Goal: Communication & Community: Share content

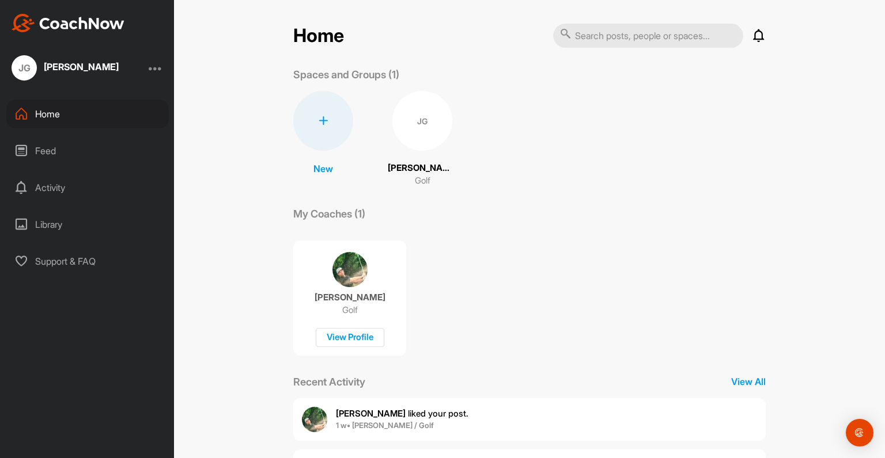
click at [433, 122] on div "JG" at bounding box center [422, 121] width 60 height 60
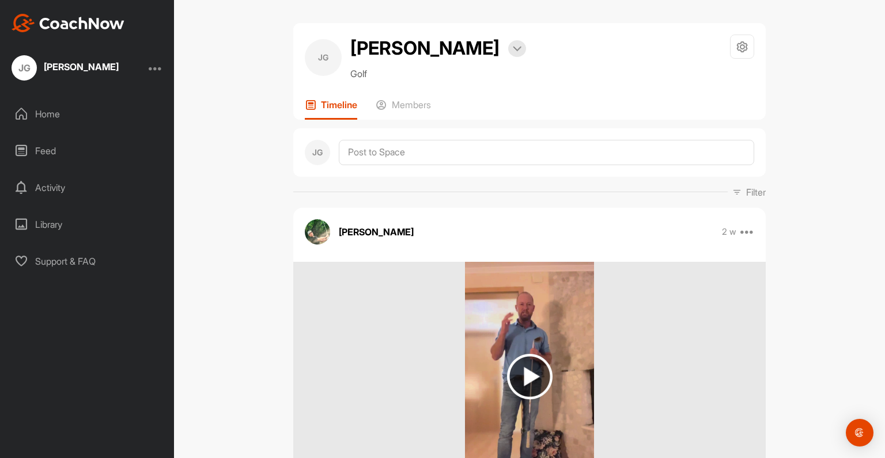
scroll to position [16, 0]
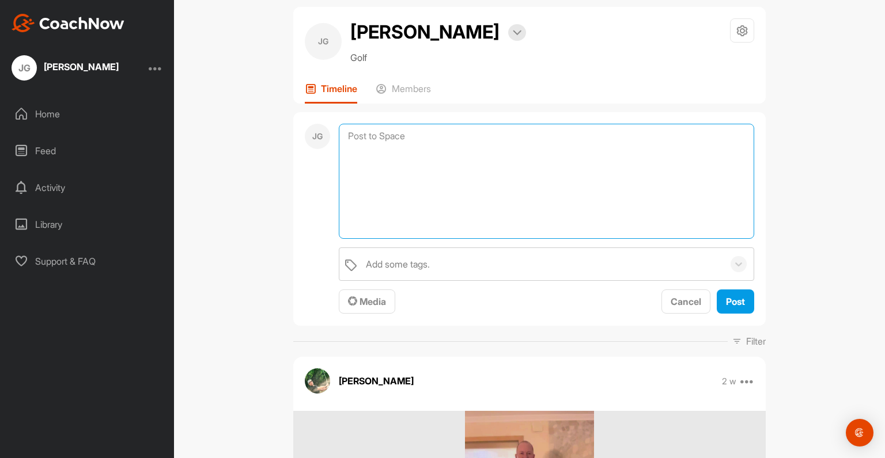
click at [400, 136] on textarea at bounding box center [546, 181] width 415 height 115
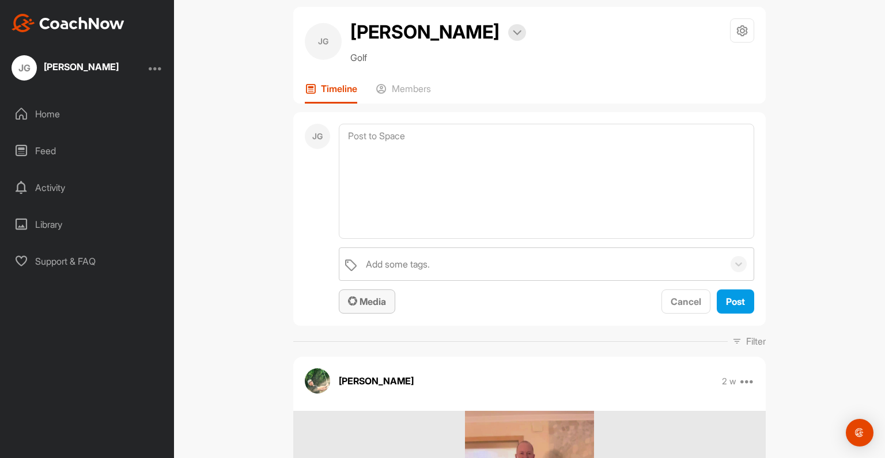
click at [366, 305] on span "Media" at bounding box center [367, 302] width 38 height 12
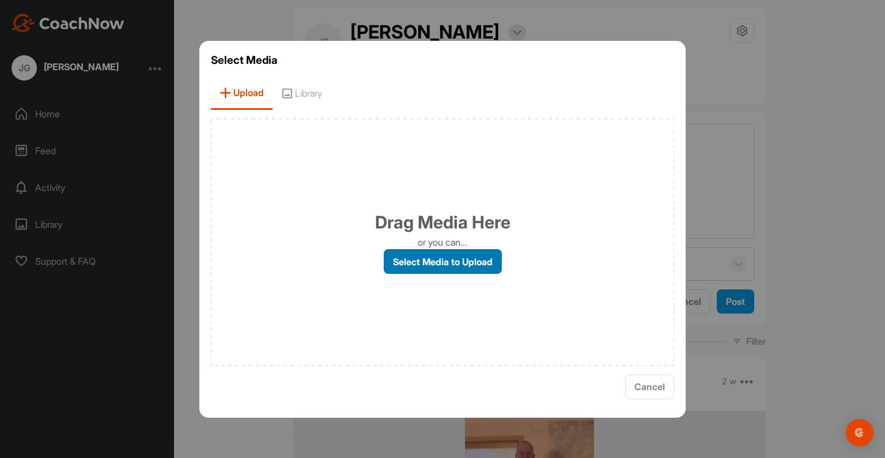
click at [442, 260] on label "Select Media to Upload" at bounding box center [443, 261] width 118 height 25
click at [0, 0] on input "Select Media to Upload" at bounding box center [0, 0] width 0 height 0
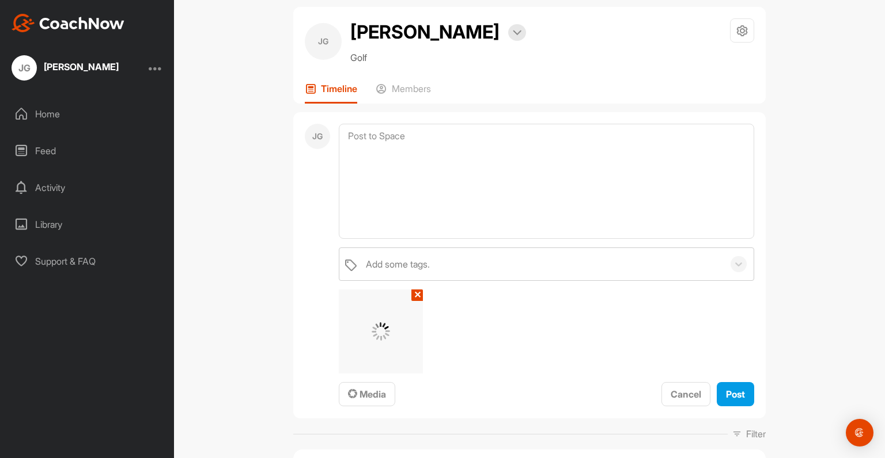
scroll to position [14, 0]
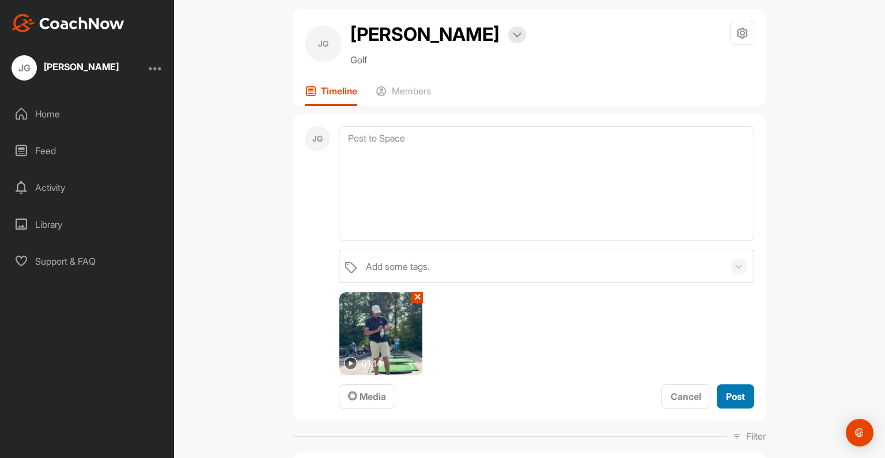
click at [729, 396] on span "Post" at bounding box center [735, 397] width 19 height 12
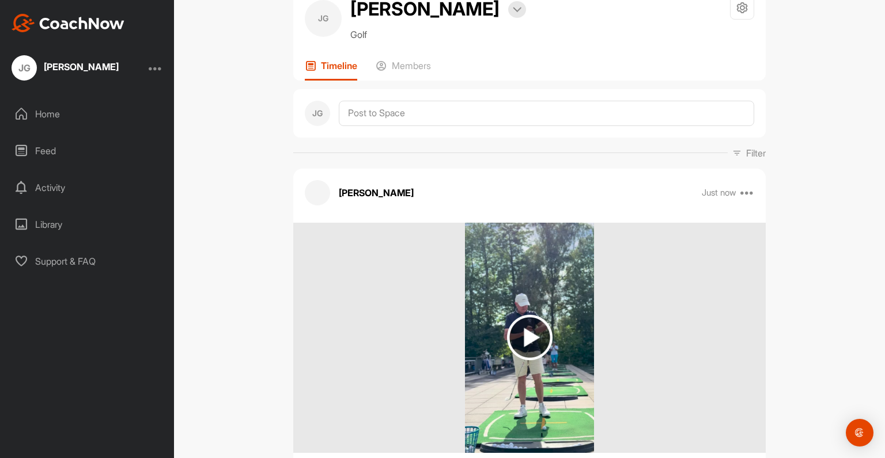
scroll to position [0, 0]
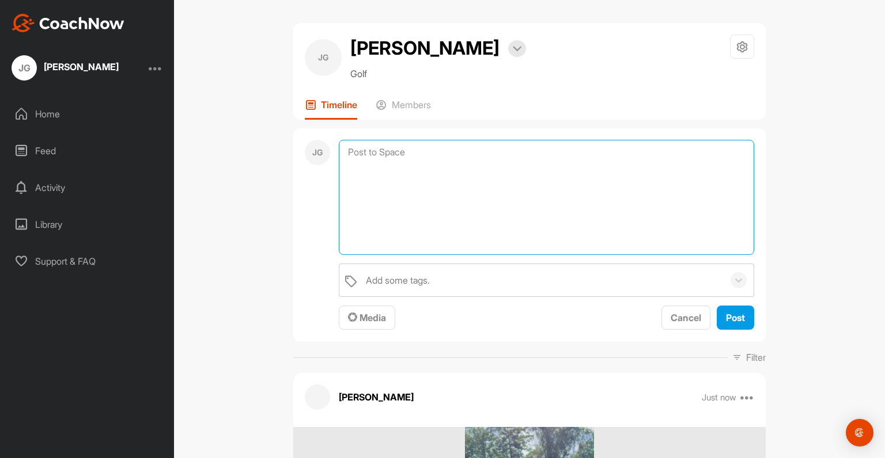
click at [372, 151] on textarea at bounding box center [546, 197] width 415 height 115
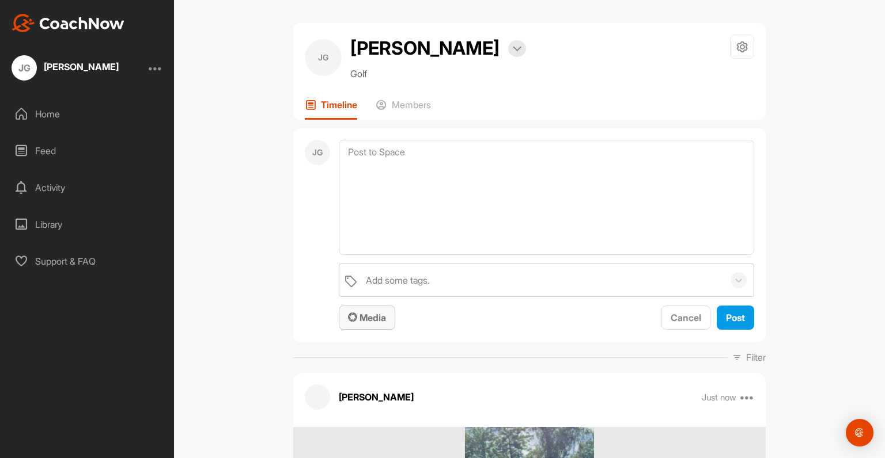
click at [372, 316] on span "Media" at bounding box center [367, 318] width 38 height 12
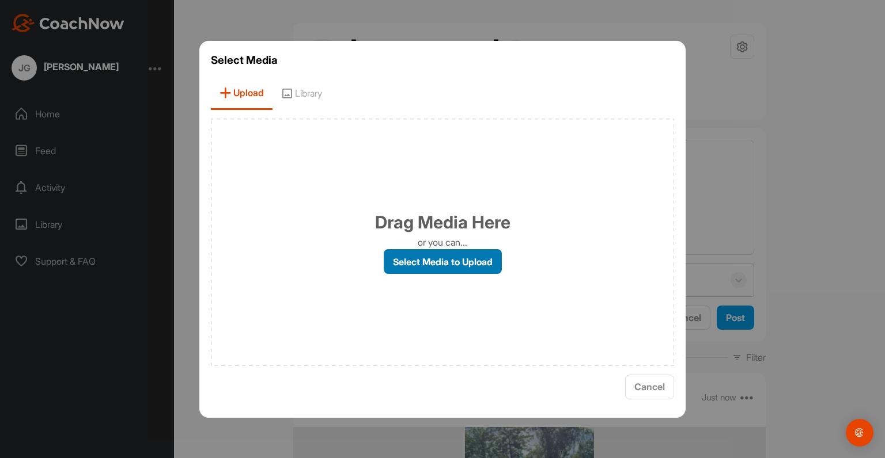
click at [420, 264] on label "Select Media to Upload" at bounding box center [443, 261] width 118 height 25
click at [0, 0] on input "Select Media to Upload" at bounding box center [0, 0] width 0 height 0
click at [653, 388] on span "Cancel" at bounding box center [649, 387] width 31 height 12
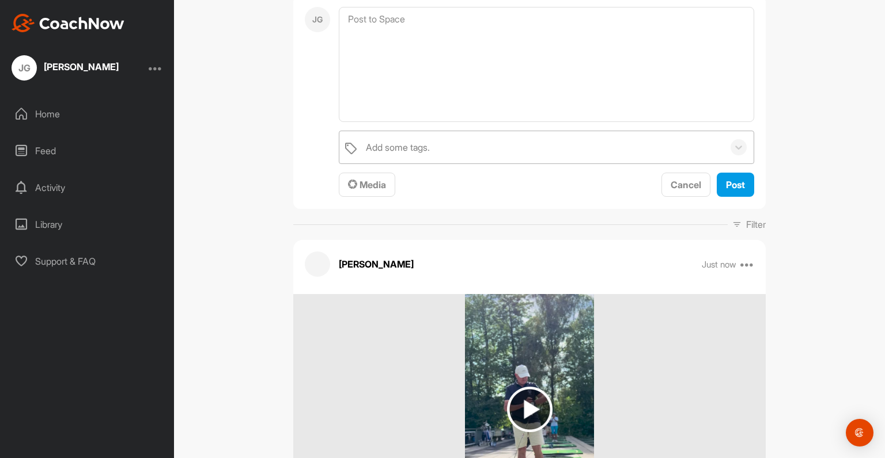
scroll to position [131, 0]
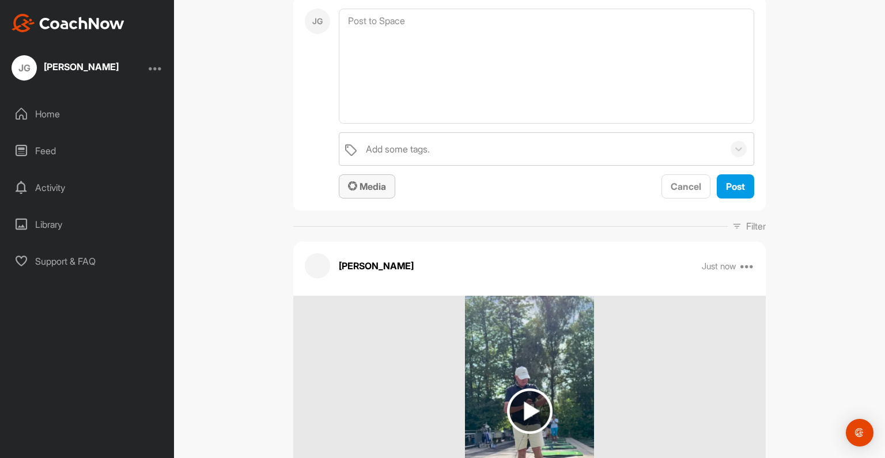
click at [373, 188] on span "Media" at bounding box center [367, 187] width 38 height 12
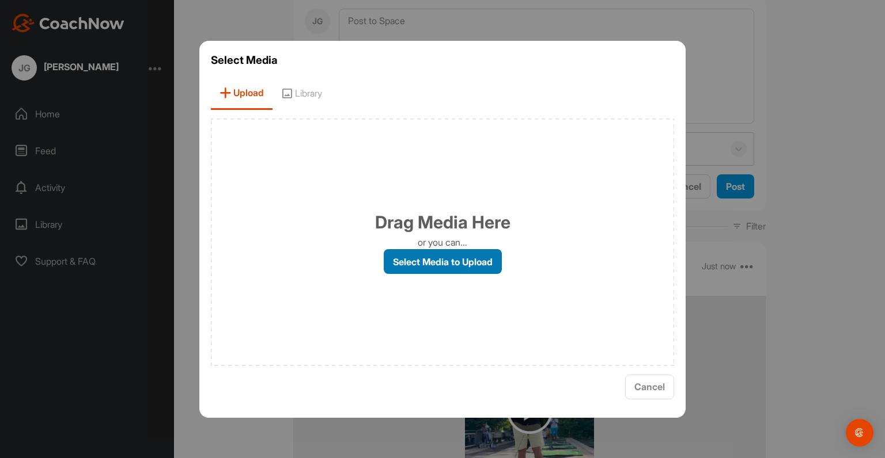
click at [471, 259] on label "Select Media to Upload" at bounding box center [443, 261] width 118 height 25
click at [0, 0] on input "Select Media to Upload" at bounding box center [0, 0] width 0 height 0
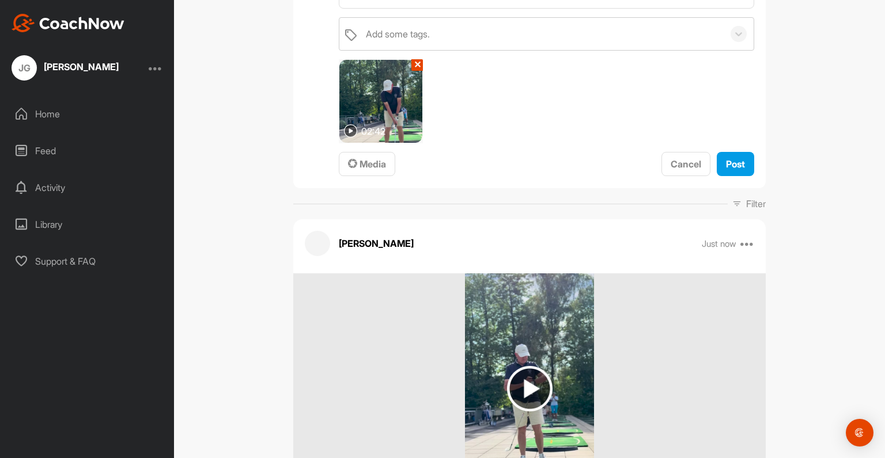
scroll to position [247, 0]
click at [410, 137] on img at bounding box center [380, 100] width 83 height 83
click at [347, 132] on img at bounding box center [350, 130] width 13 height 13
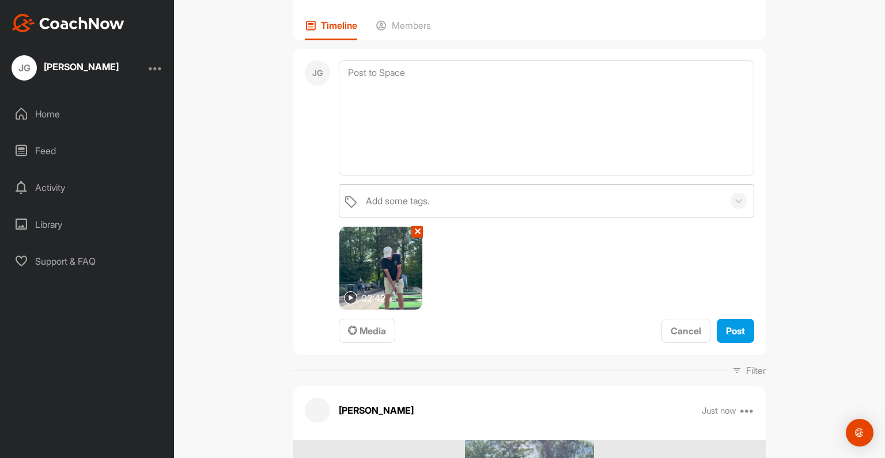
scroll to position [77, 0]
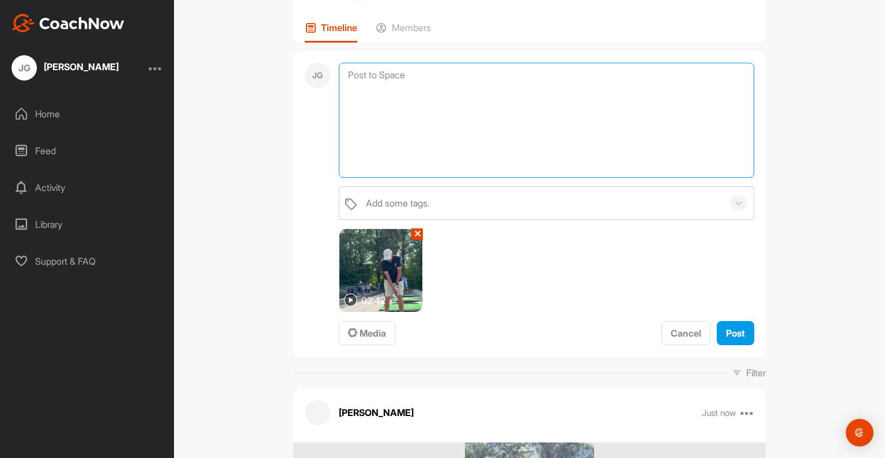
click at [382, 77] on textarea at bounding box center [546, 120] width 415 height 115
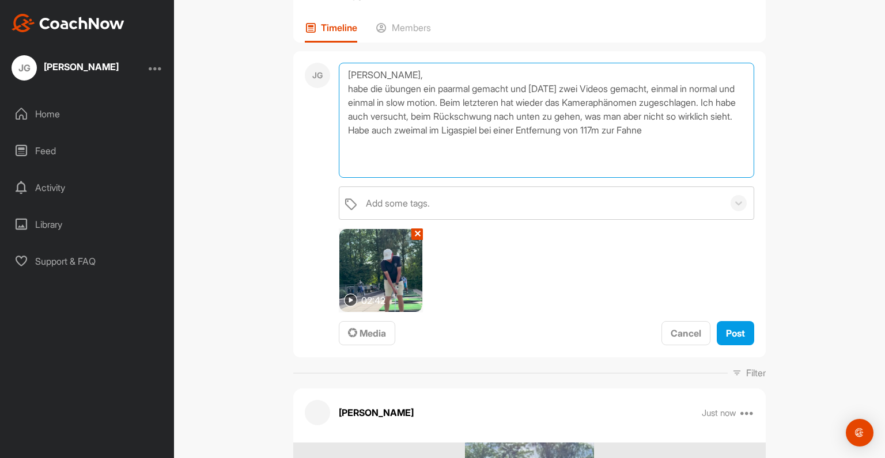
click at [596, 143] on textarea "[PERSON_NAME], habe die übungen ein paarmal gemacht und [DATE] zwei Videos gema…" at bounding box center [546, 120] width 415 height 115
click at [698, 146] on textarea "[PERSON_NAME], habe die übungen ein paarmal gemacht und [DATE] zwei Videos gema…" at bounding box center [546, 120] width 415 height 115
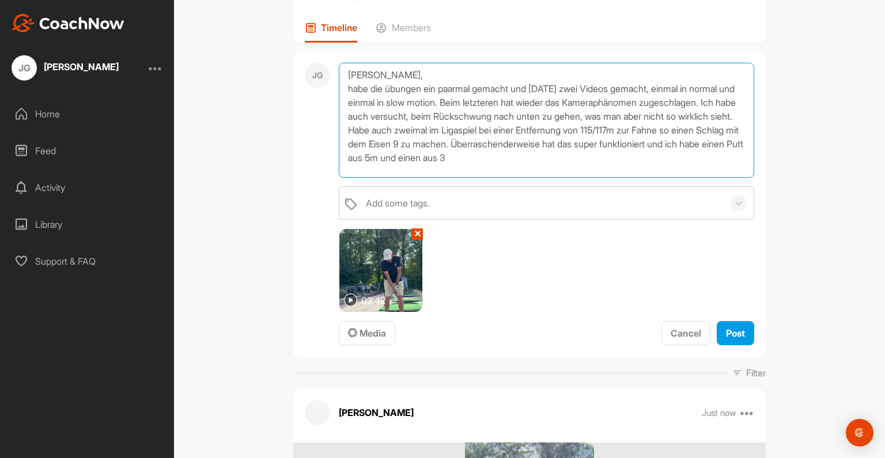
click at [454, 169] on textarea "[PERSON_NAME], habe die übungen ein paarmal gemacht und [DATE] zwei Videos gema…" at bounding box center [546, 120] width 415 height 115
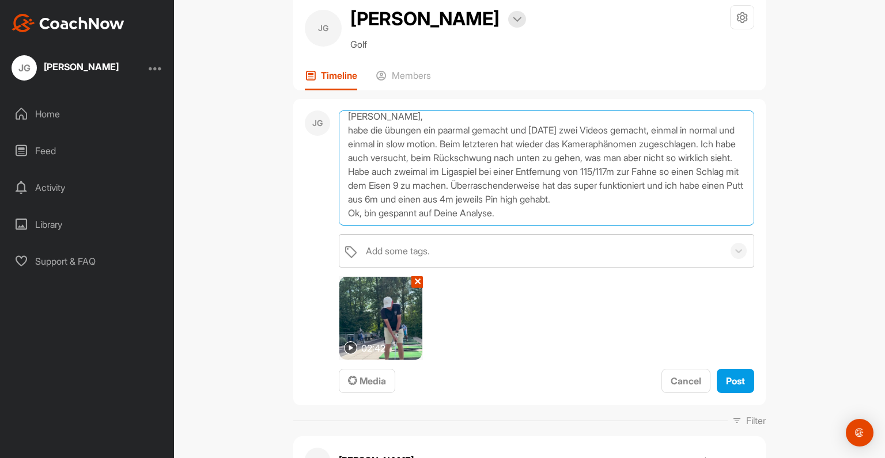
scroll to position [0, 0]
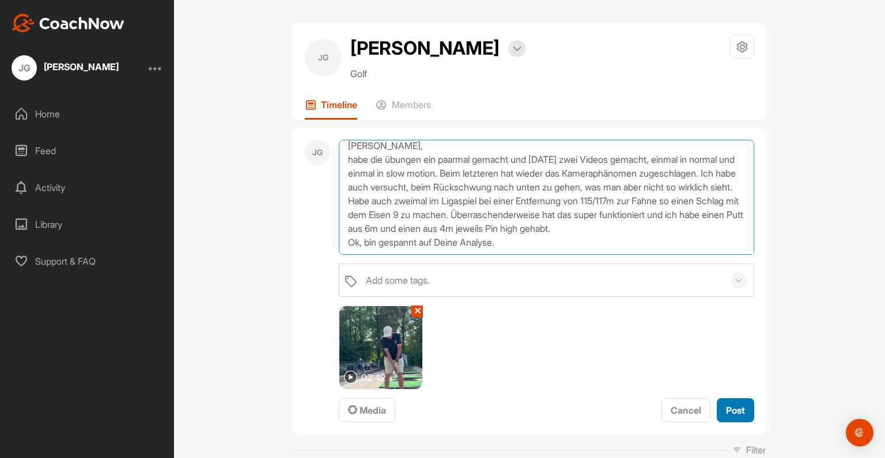
type textarea "[PERSON_NAME], habe die übungen ein paarmal gemacht und [DATE] zwei Videos gema…"
click at [735, 414] on span "Post" at bounding box center [735, 411] width 19 height 12
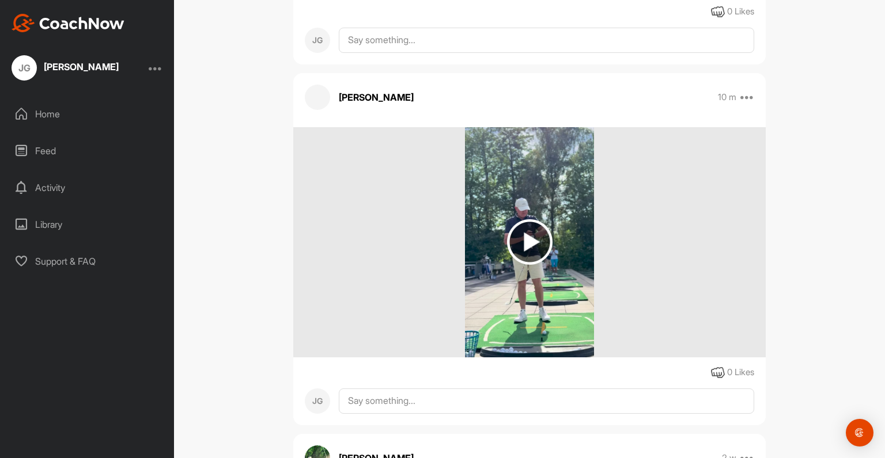
scroll to position [612, 0]
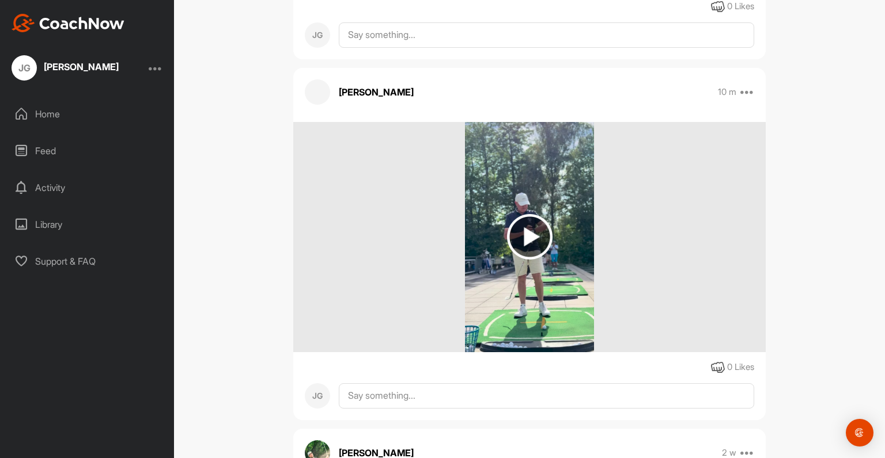
click at [528, 244] on img at bounding box center [530, 237] width 46 height 46
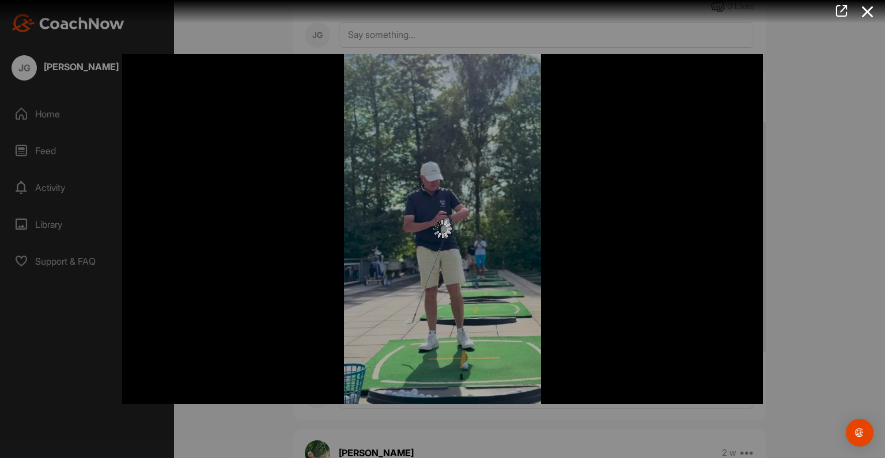
click at [485, 212] on div at bounding box center [442, 229] width 641 height 350
click at [869, 14] on icon at bounding box center [867, 11] width 26 height 21
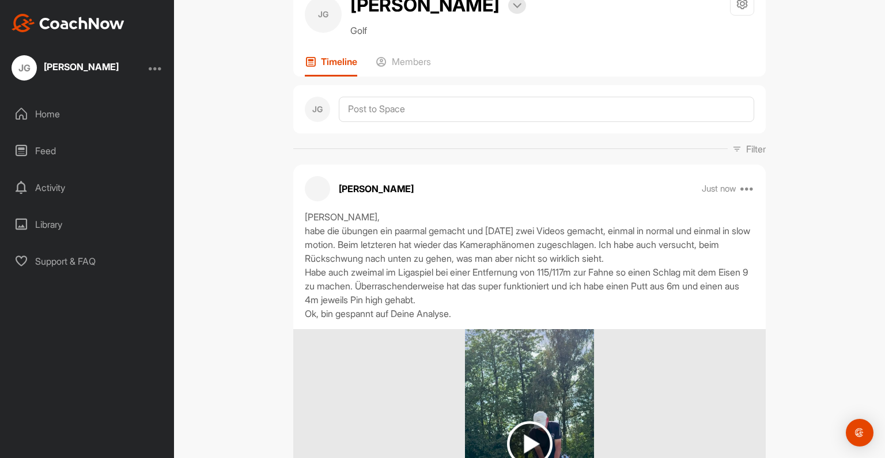
scroll to position [0, 0]
